Goal: Contribute content

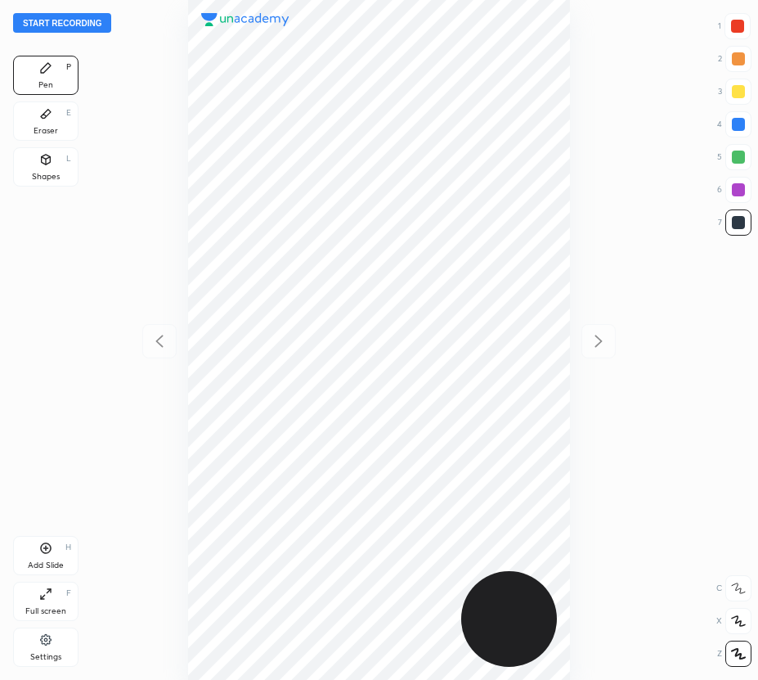
scroll to position [680, 497]
drag, startPoint x: 92, startPoint y: 22, endPoint x: -191, endPoint y: 227, distance: 349.2
click at [0, 0] on html "Start recording 1 2 3 4 5 6 7 R O A L C X Z Erase all C X Z Pen P Eraser E Shap…" at bounding box center [379, 0] width 758 height 0
click at [74, 31] on button "Start recording" at bounding box center [62, 23] width 98 height 20
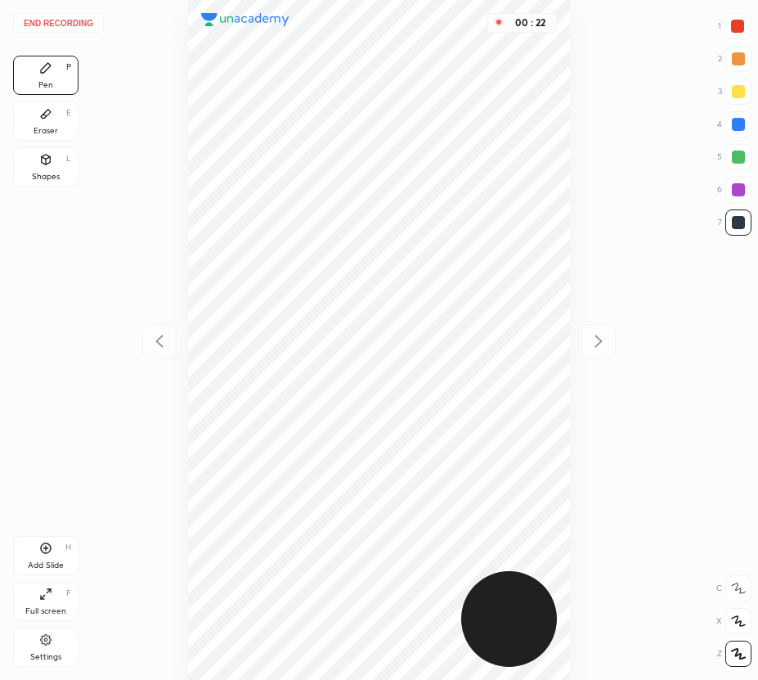
click at [739, 26] on div at bounding box center [737, 26] width 13 height 13
click at [35, 565] on div "Add Slide" at bounding box center [46, 565] width 36 height 8
click at [742, 120] on div at bounding box center [738, 124] width 13 height 13
click at [736, 188] on div at bounding box center [738, 189] width 13 height 13
click at [43, 547] on icon at bounding box center [45, 548] width 13 height 13
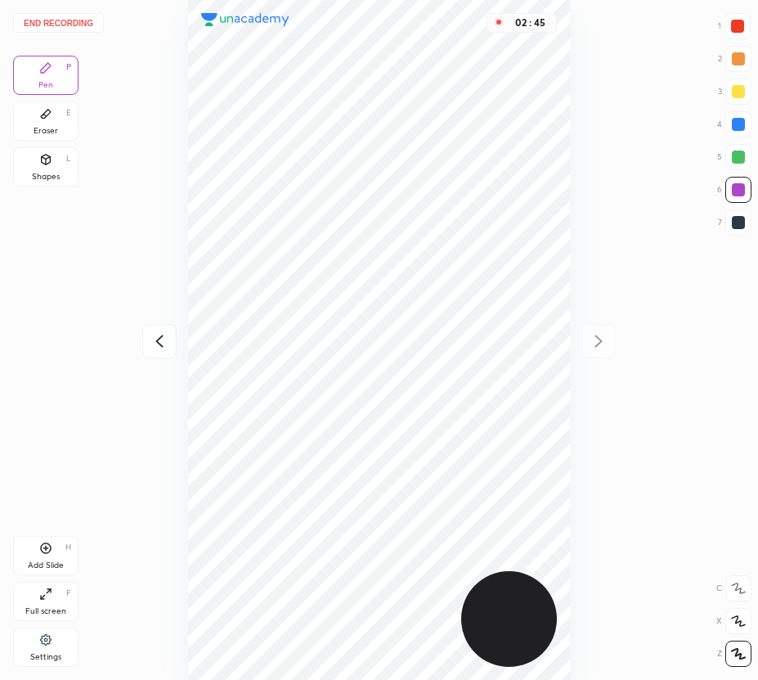
click at [53, 24] on button "End recording" at bounding box center [58, 23] width 91 height 20
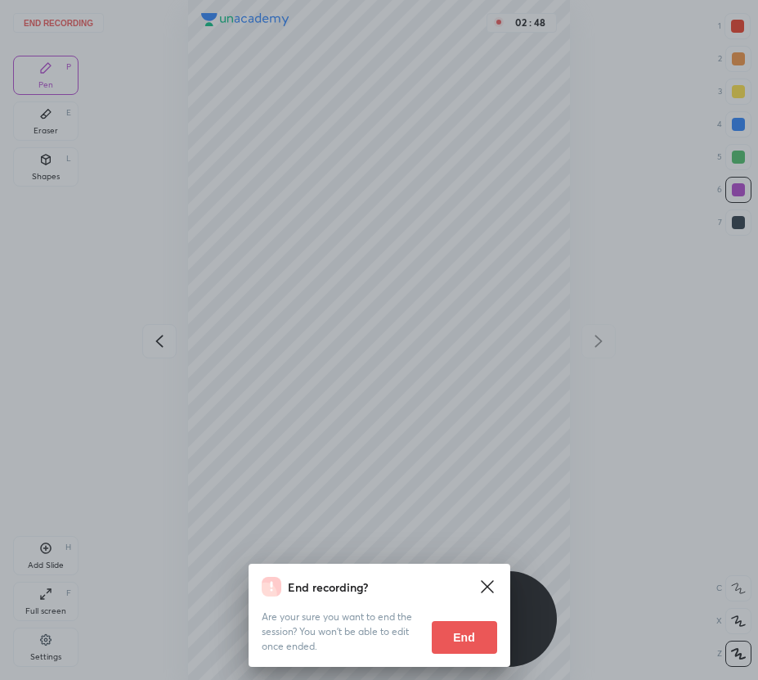
click at [470, 629] on button "End" at bounding box center [464, 637] width 65 height 33
